Goal: Transaction & Acquisition: Purchase product/service

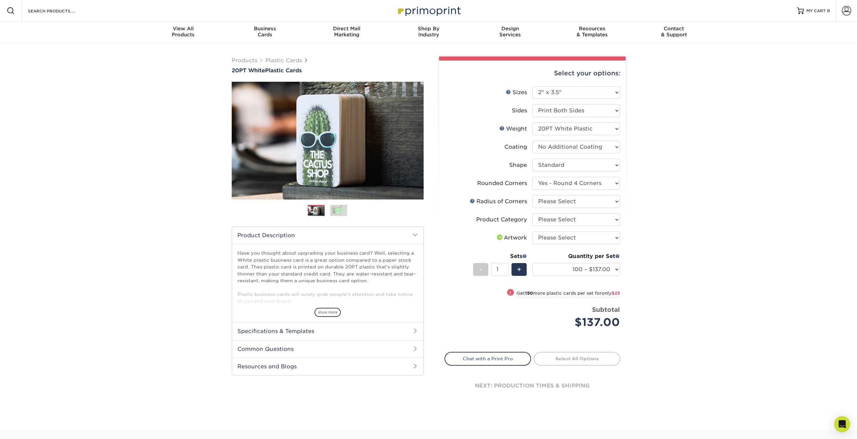
select select "2.00x3.50"
select select "7672df9e-0e0a-464d-8e1f-920c575e4da3"
click at [240, 138] on link "Previous" at bounding box center [241, 140] width 13 height 13
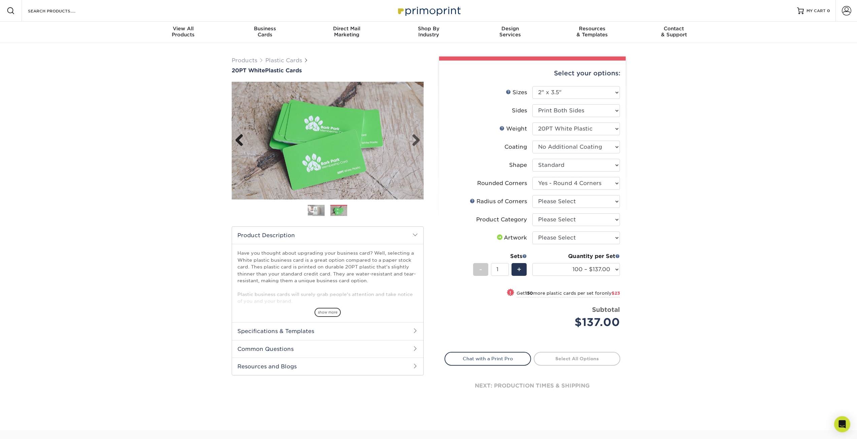
click at [240, 138] on link "Previous" at bounding box center [241, 140] width 13 height 13
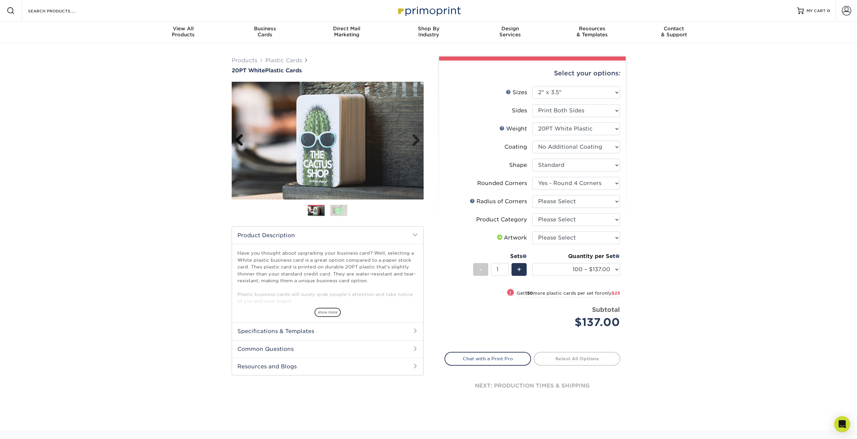
click at [240, 138] on link "Previous" at bounding box center [241, 140] width 13 height 13
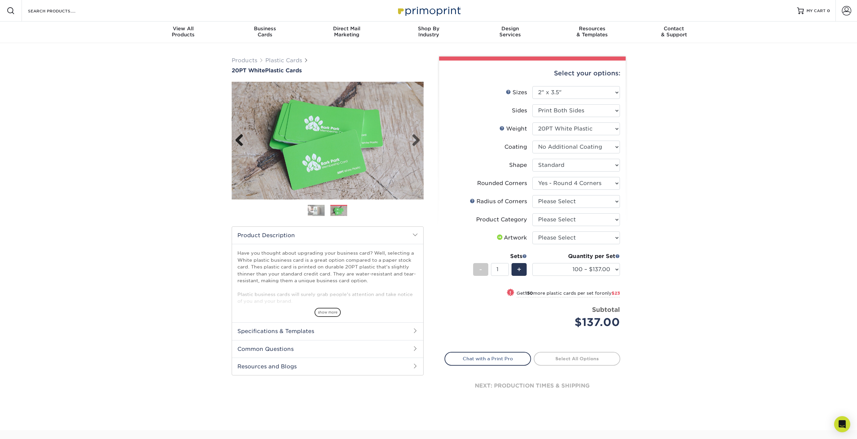
click at [240, 138] on link "Previous" at bounding box center [241, 140] width 13 height 13
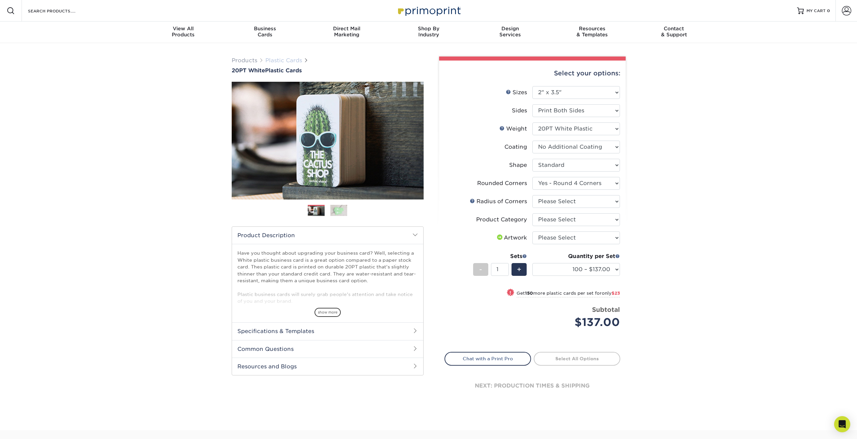
click at [274, 61] on link "Plastic Cards" at bounding box center [283, 60] width 37 height 6
click at [248, 61] on link "Products" at bounding box center [245, 60] width 26 height 6
